Goal: Navigation & Orientation: Find specific page/section

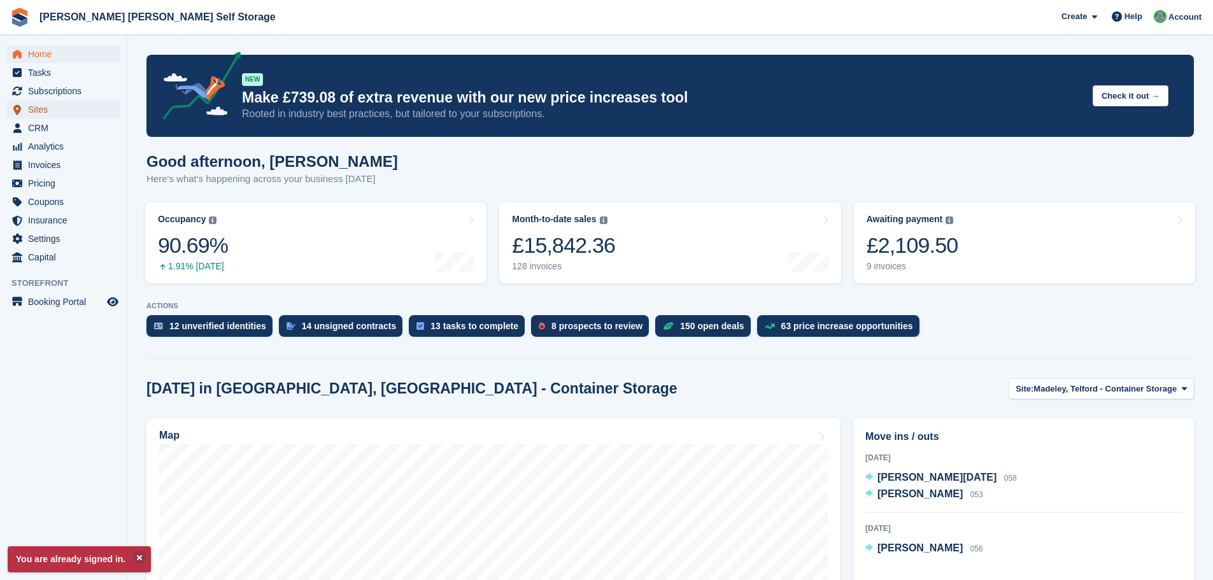
click at [39, 110] on span "Sites" at bounding box center [66, 110] width 76 height 18
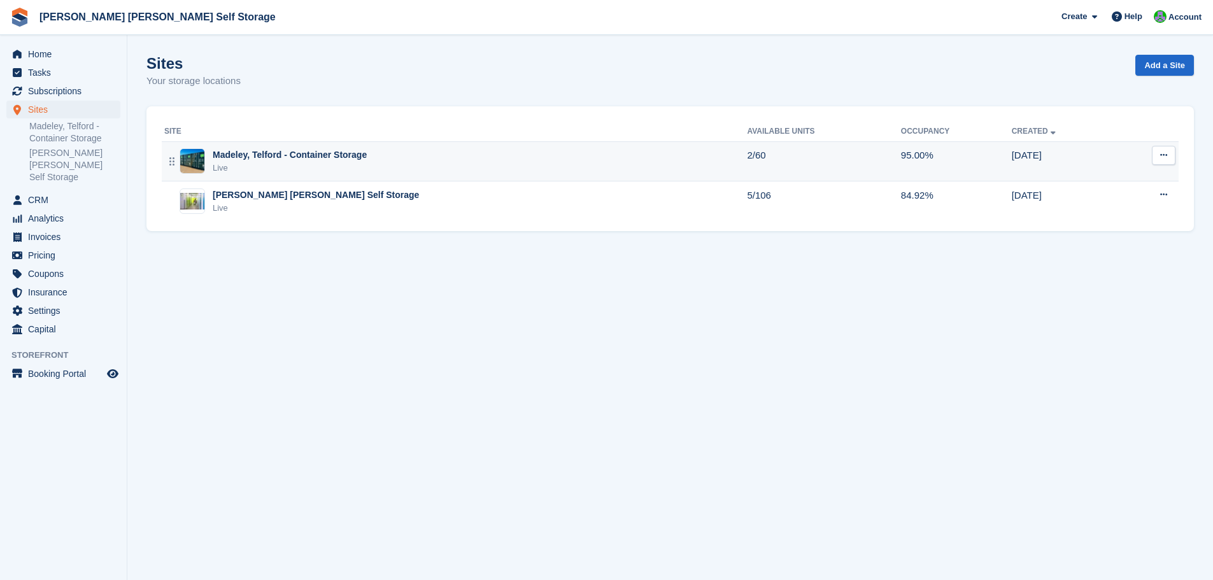
click at [343, 157] on div "Madeley, Telford - Container Storage" at bounding box center [290, 154] width 154 height 13
